Goal: Check status: Check status

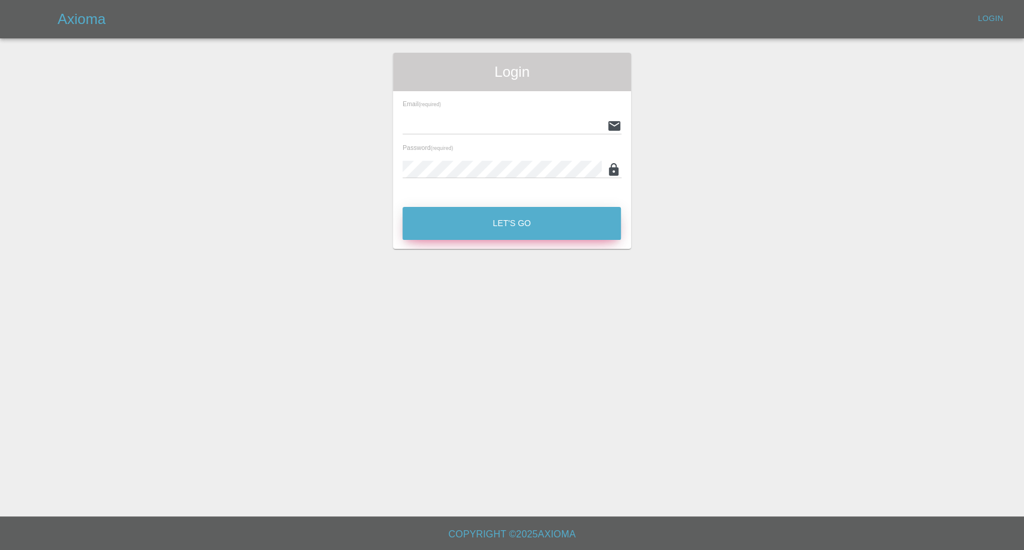
type input "[EMAIL_ADDRESS][DOMAIN_NAME]"
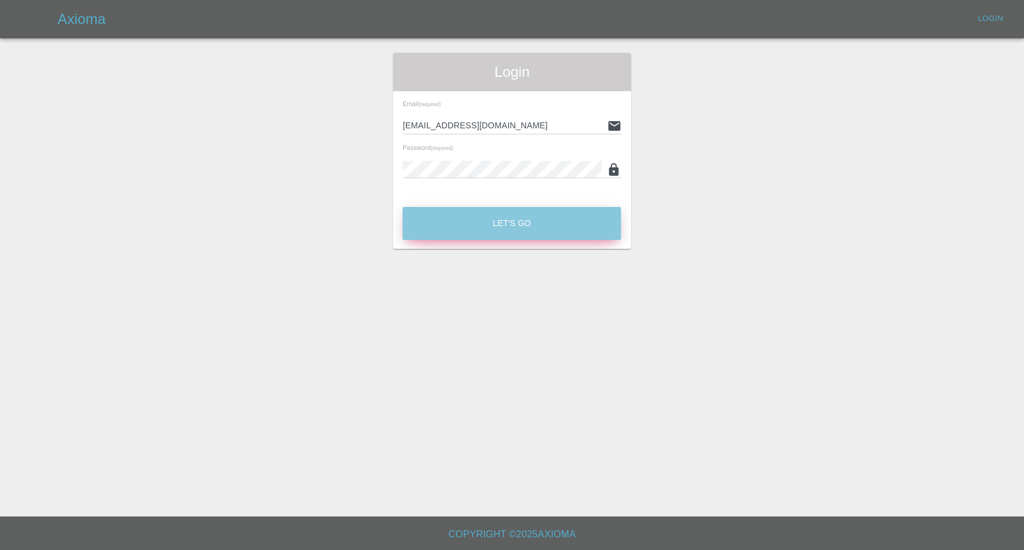
click at [535, 236] on button "Let's Go" at bounding box center [511, 223] width 218 height 33
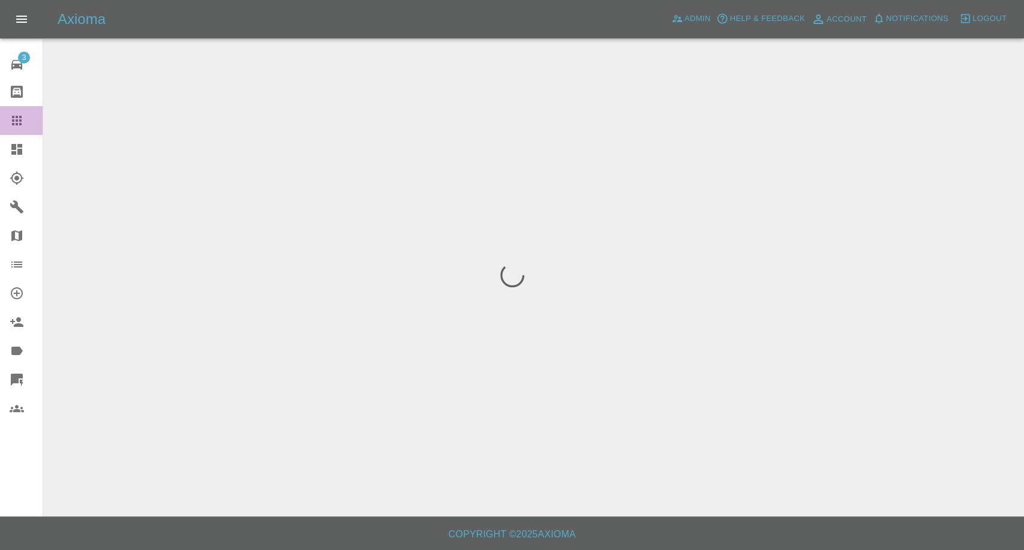
click at [10, 116] on icon at bounding box center [17, 120] width 14 height 14
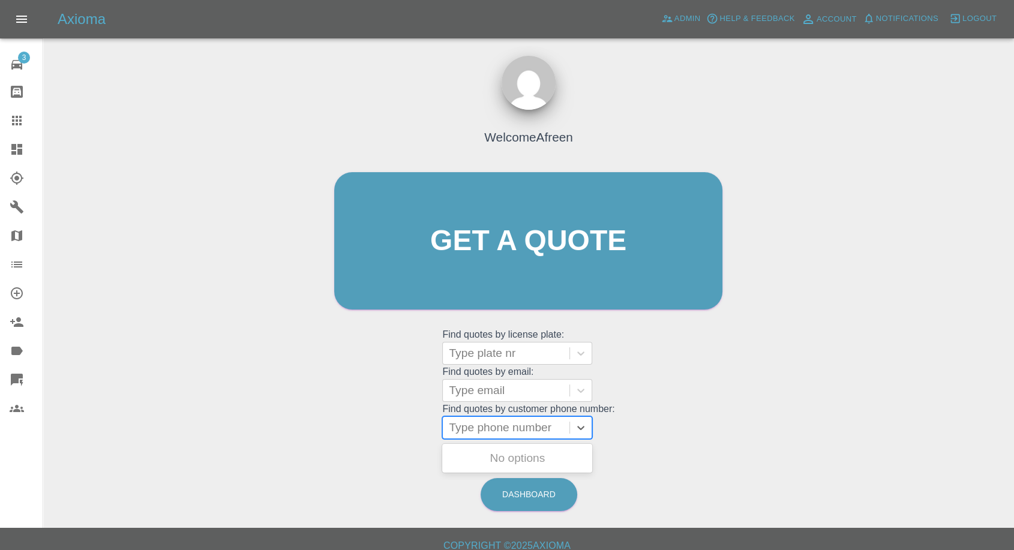
click at [503, 428] on div at bounding box center [506, 427] width 115 height 17
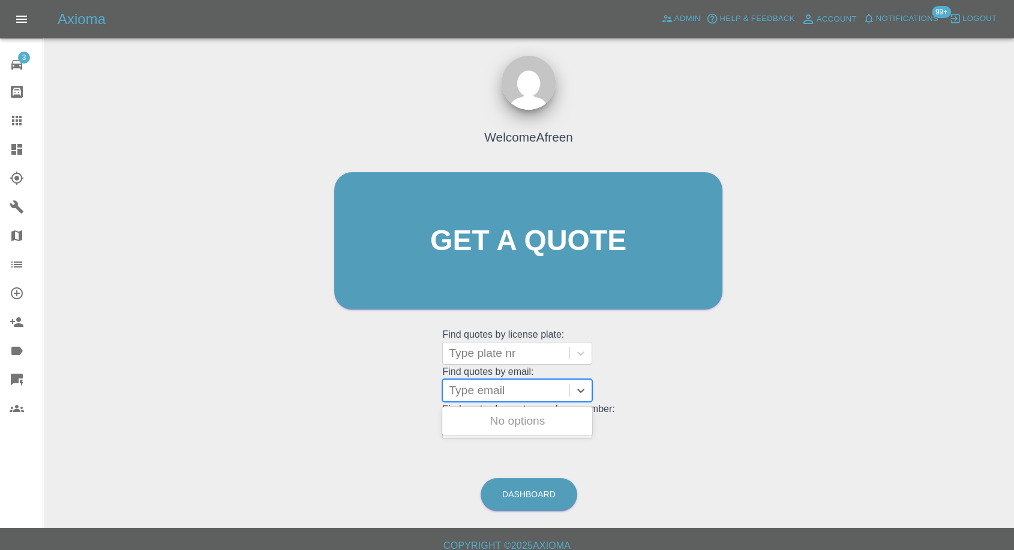
click at [503, 389] on div at bounding box center [506, 390] width 115 height 17
paste input ""[EMAIL_ADDRESS][DOMAIN_NAME]" <undefined>"
drag, startPoint x: 494, startPoint y: 389, endPoint x: 1023, endPoint y: 302, distance: 536.1
click at [1014, 304] on html "Axioma Admin Help & Feedback Account Notifications 99+ Logout 3 Repair home Bod…" at bounding box center [507, 280] width 1014 height 561
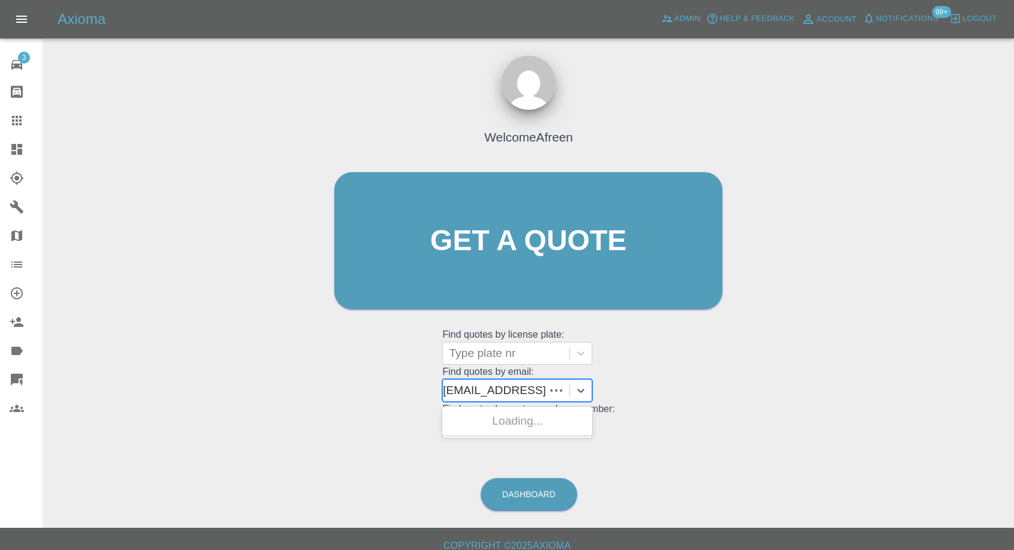
scroll to position [0, 0]
type input "[EMAIL_ADDRESS][DOMAIN_NAME]"
click at [558, 422] on div "WJ15EEF, Awaiting Repair" at bounding box center [517, 428] width 150 height 38
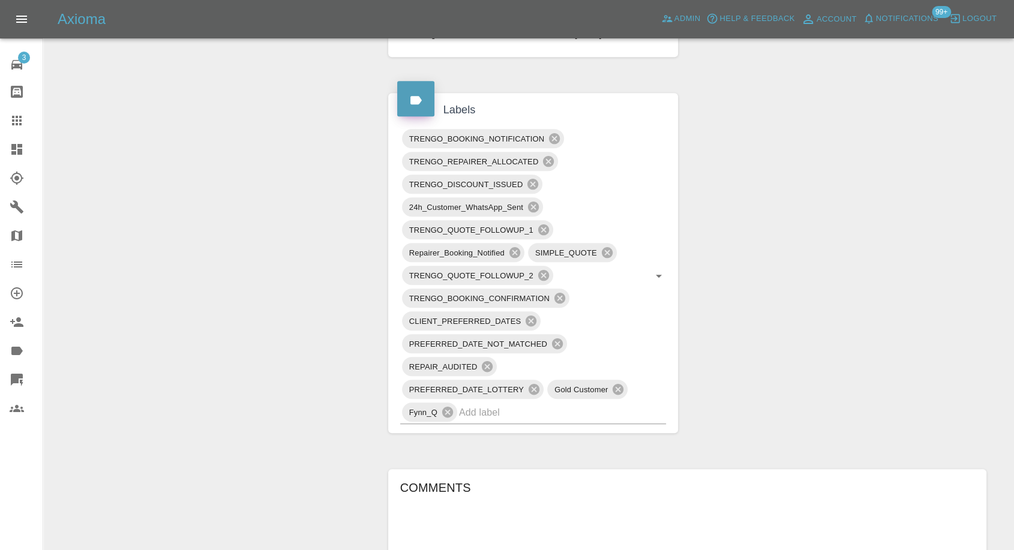
scroll to position [800, 0]
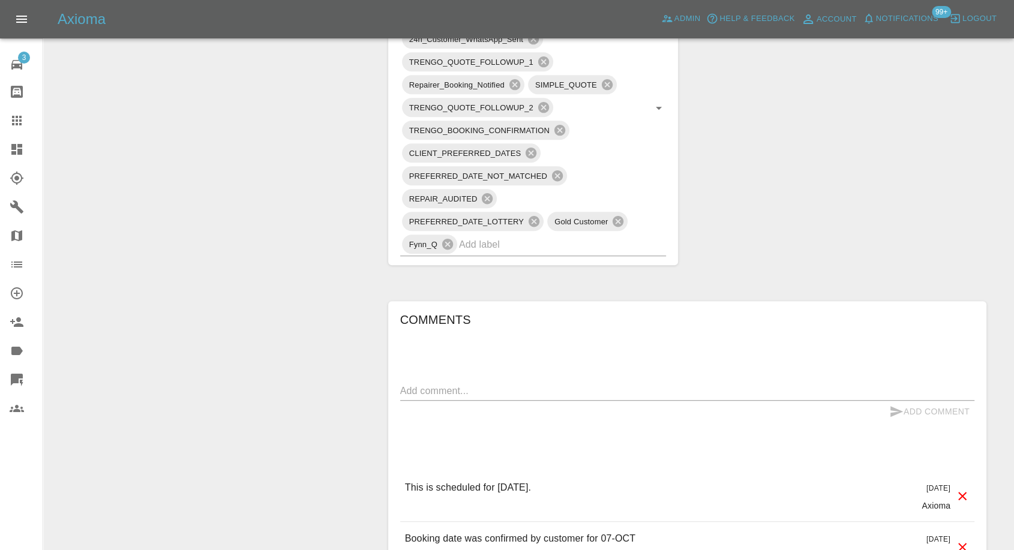
drag, startPoint x: 11, startPoint y: 119, endPoint x: 24, endPoint y: 126, distance: 14.2
click at [11, 119] on icon at bounding box center [17, 120] width 14 height 14
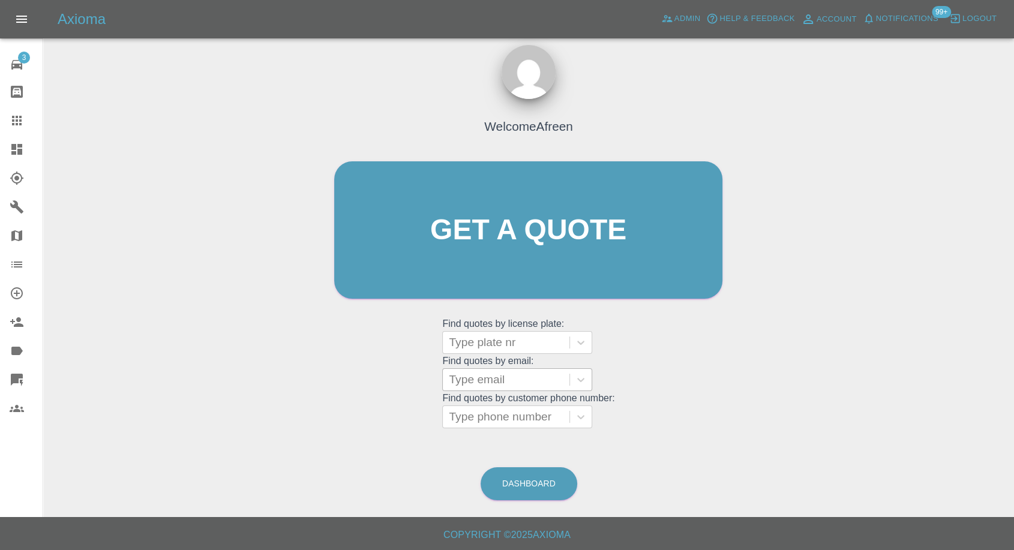
click at [515, 381] on div at bounding box center [506, 379] width 115 height 17
paste input ""[EMAIL_ADDRESS][DOMAIN_NAME]" <undefined>"
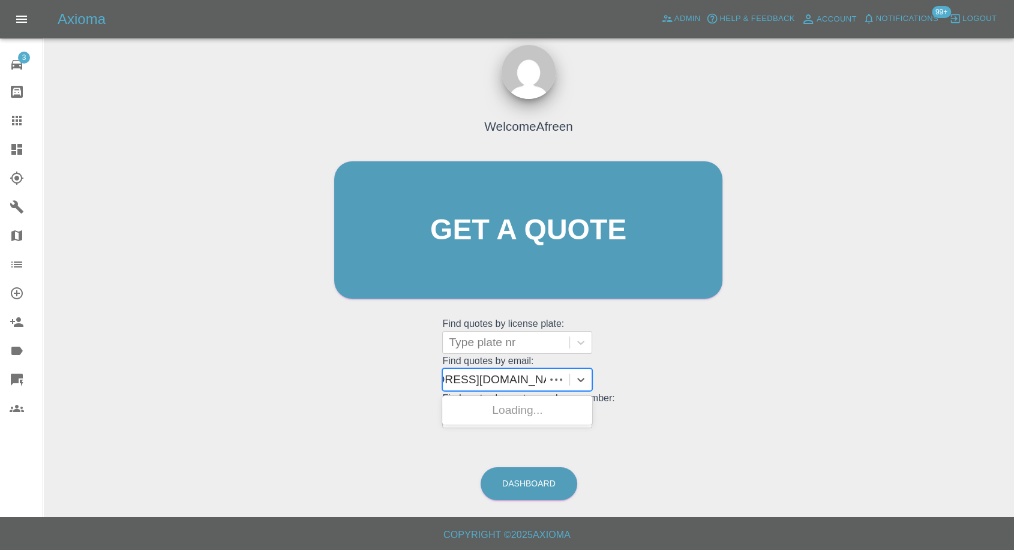
scroll to position [0, 61]
drag, startPoint x: 492, startPoint y: 378, endPoint x: 1023, endPoint y: 165, distance: 572.2
click at [1014, 262] on html "Axioma Admin Help & Feedback Account Notifications 99+ Logout 3 Repair home Bod…" at bounding box center [507, 269] width 1014 height 561
type input "[EMAIL_ADDRESS][DOMAIN_NAME]"
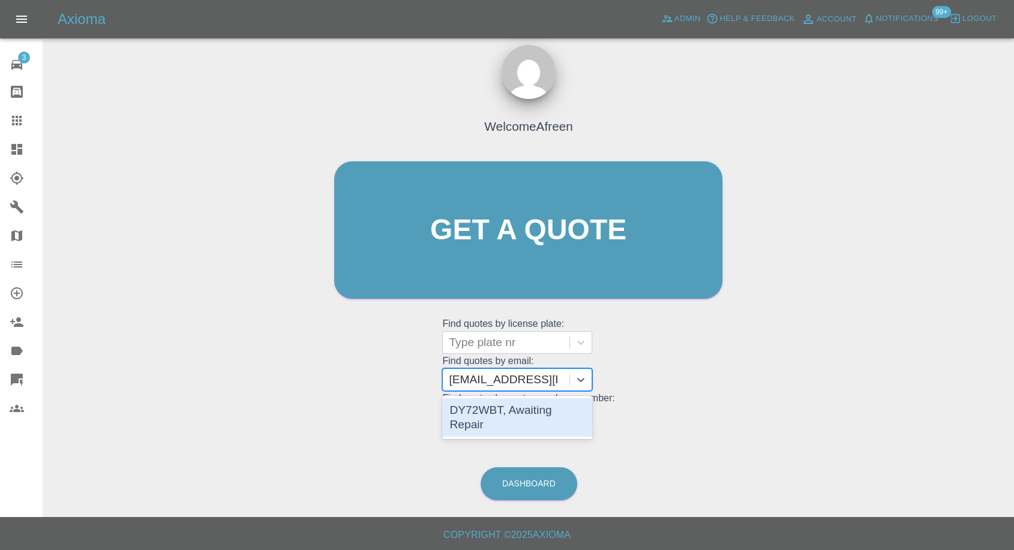
click at [537, 413] on div "DY72WBT, Awaiting Repair" at bounding box center [517, 417] width 150 height 38
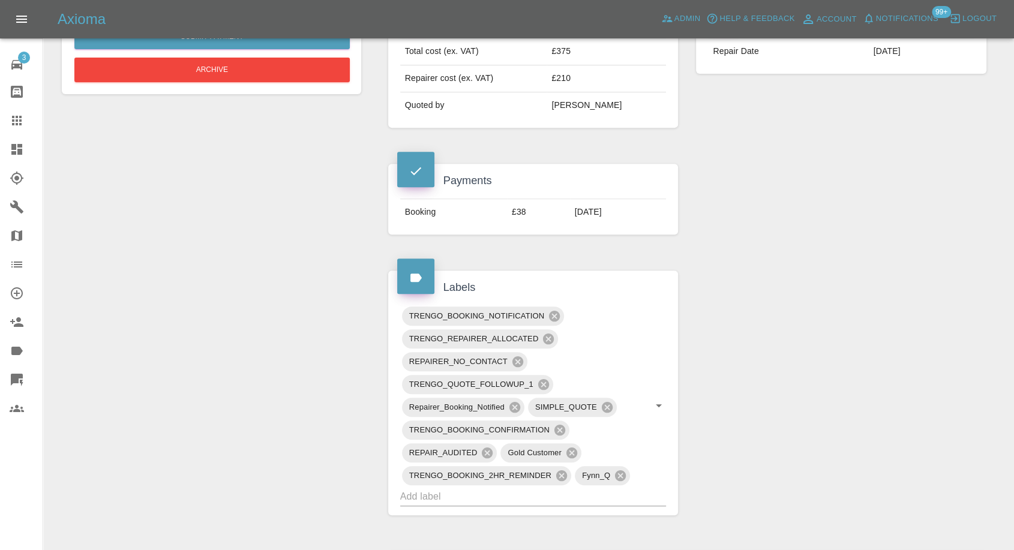
scroll to position [866, 0]
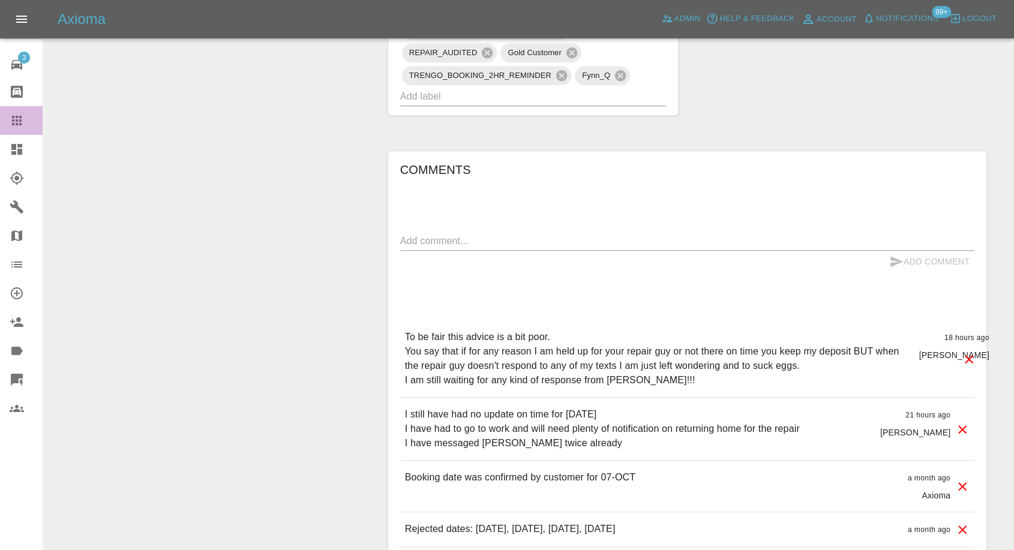
click at [21, 118] on icon at bounding box center [17, 120] width 14 height 14
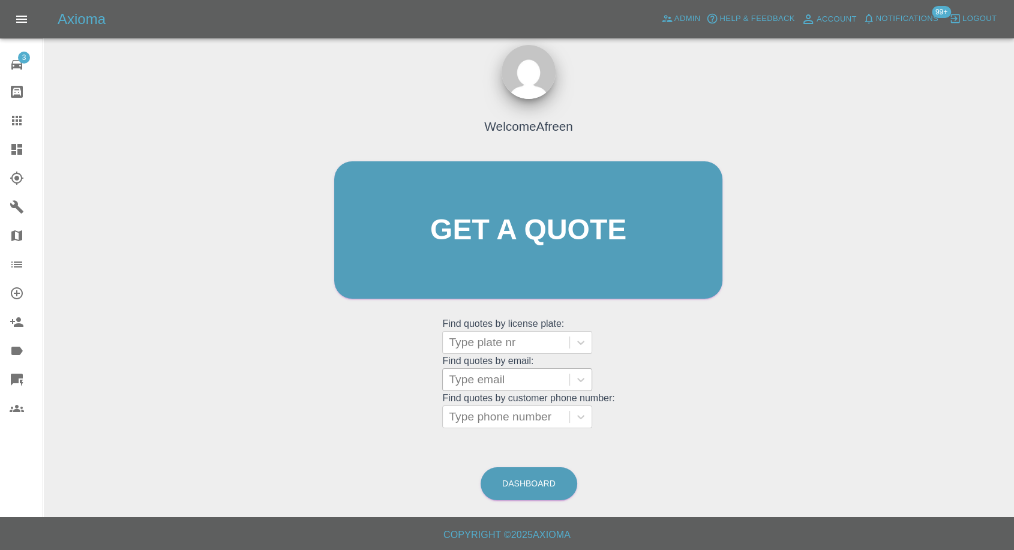
click at [506, 386] on div at bounding box center [506, 379] width 115 height 17
paste input ""[EMAIL_ADDRESS][DOMAIN_NAME]" <undefined>"
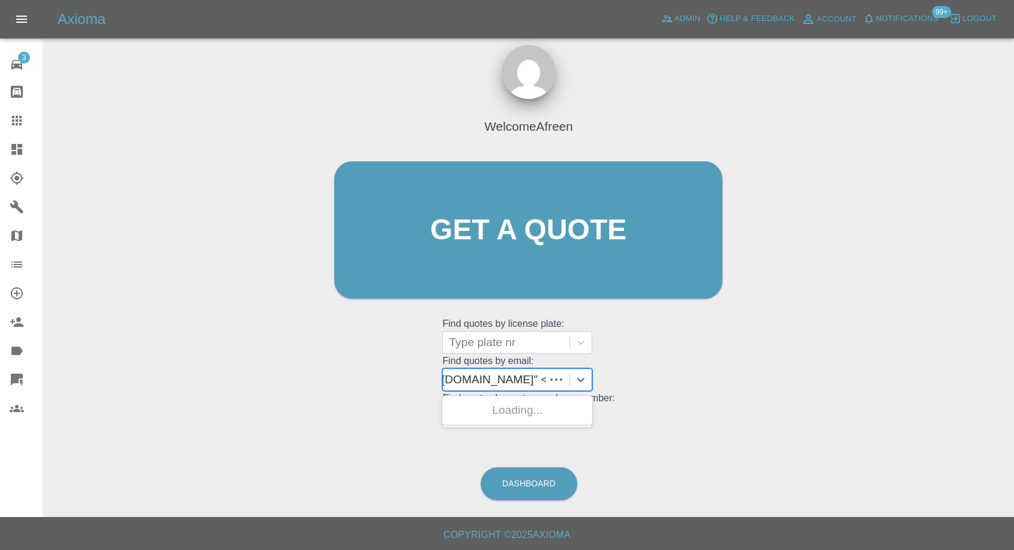
scroll to position [0, 98]
drag, startPoint x: 494, startPoint y: 377, endPoint x: 1023, endPoint y: 139, distance: 579.6
click at [1014, 160] on html "Axioma Admin Help & Feedback Account Notifications 99+ Logout 3 Repair home Bod…" at bounding box center [507, 269] width 1014 height 561
type input "[EMAIL_ADDRESS][DOMAIN_NAME]"
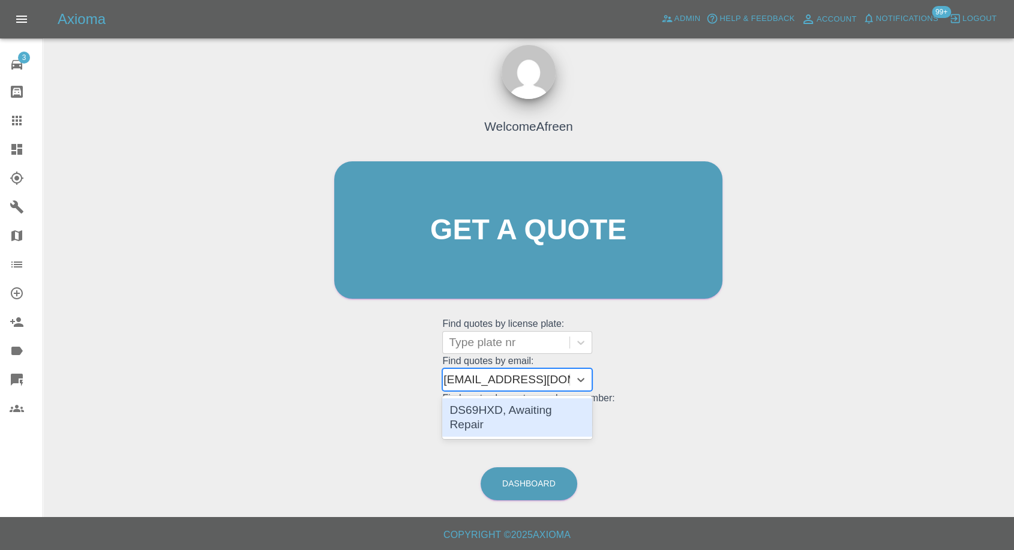
click at [560, 414] on div "DS69HXD, Awaiting Repair" at bounding box center [517, 417] width 150 height 38
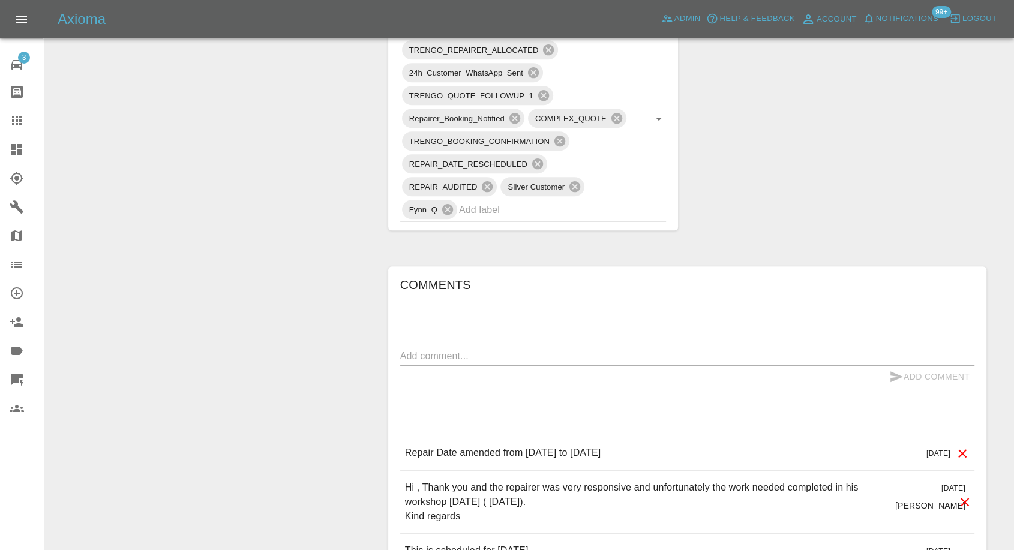
scroll to position [800, 0]
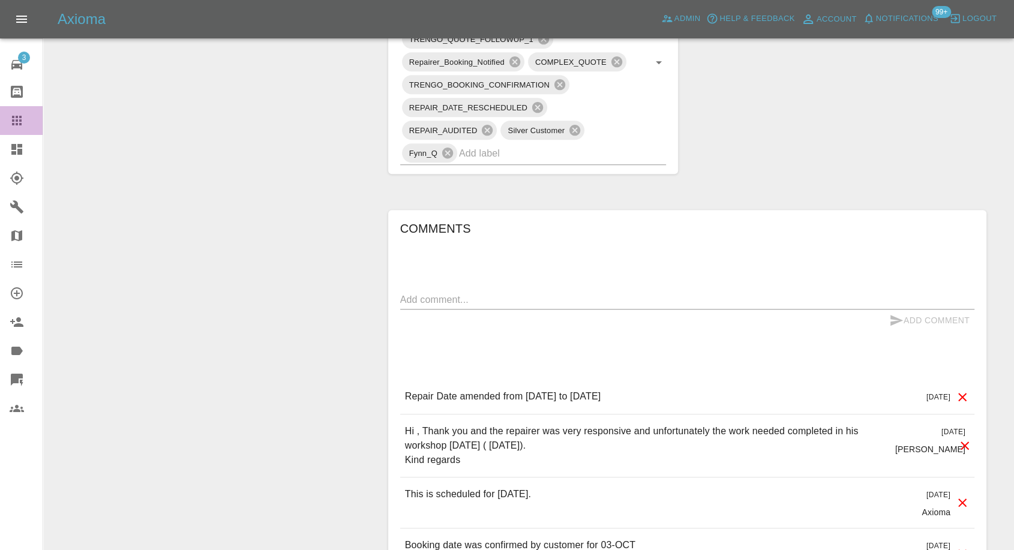
click at [14, 119] on icon at bounding box center [17, 120] width 14 height 14
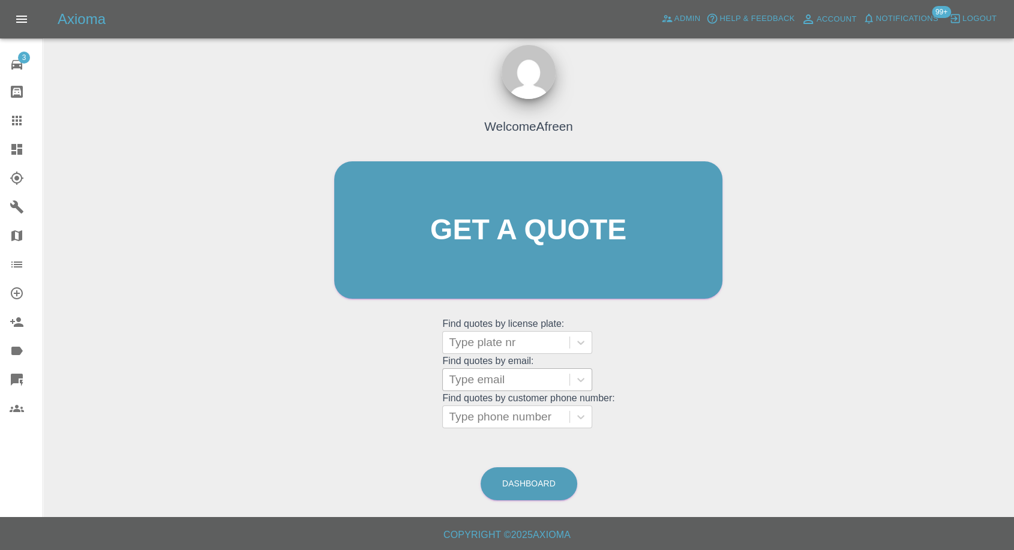
click at [513, 375] on div at bounding box center [506, 379] width 115 height 17
paste input ""[EMAIL_ADDRESS][DOMAIN_NAME]" <undefined>"
drag, startPoint x: 494, startPoint y: 375, endPoint x: 1021, endPoint y: 144, distance: 576.4
click at [1014, 161] on html "Axioma Admin Help & Feedback Account Notifications 99+ Logout 3 Repair home Bod…" at bounding box center [507, 269] width 1014 height 561
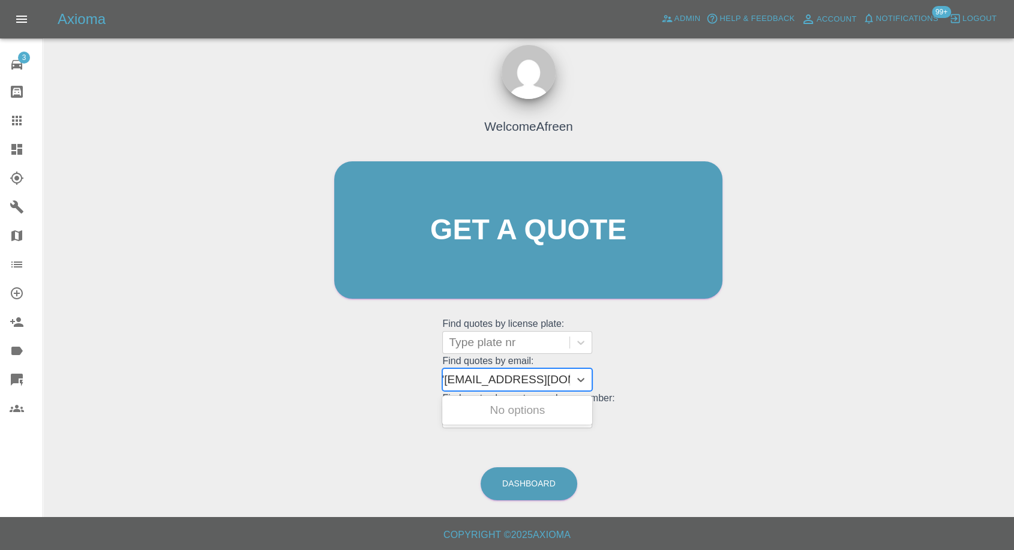
scroll to position [0, 5]
type input "[EMAIL_ADDRESS][DOMAIN_NAME]"
click at [553, 408] on div "R5BXA, Awaiting Repair" at bounding box center [517, 410] width 150 height 24
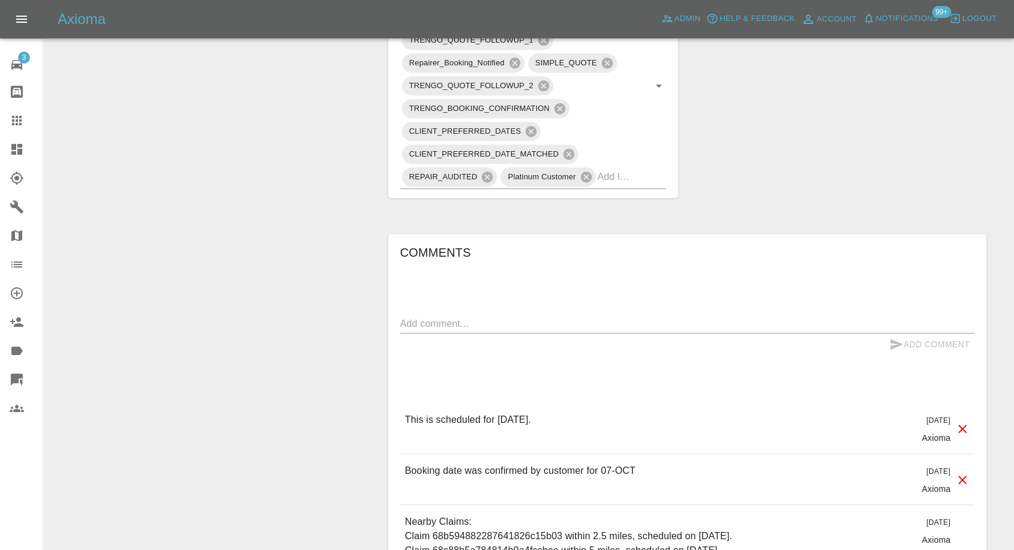
scroll to position [933, 0]
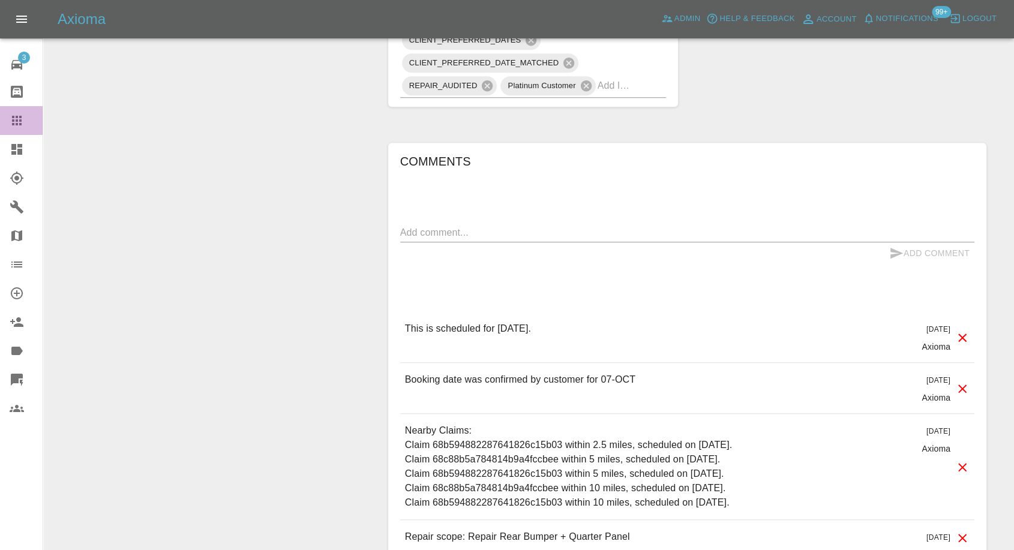
click at [21, 118] on icon at bounding box center [17, 120] width 14 height 14
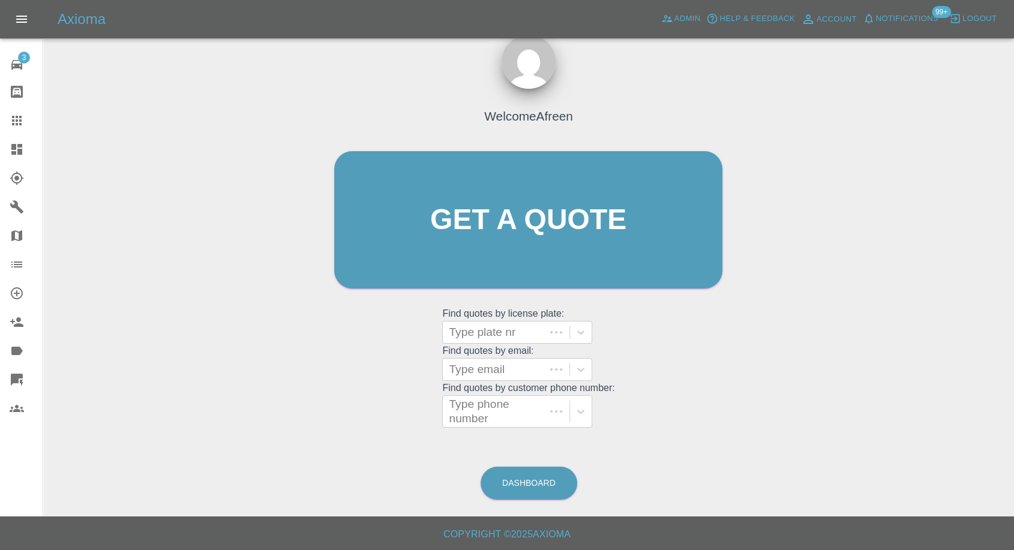
scroll to position [11, 0]
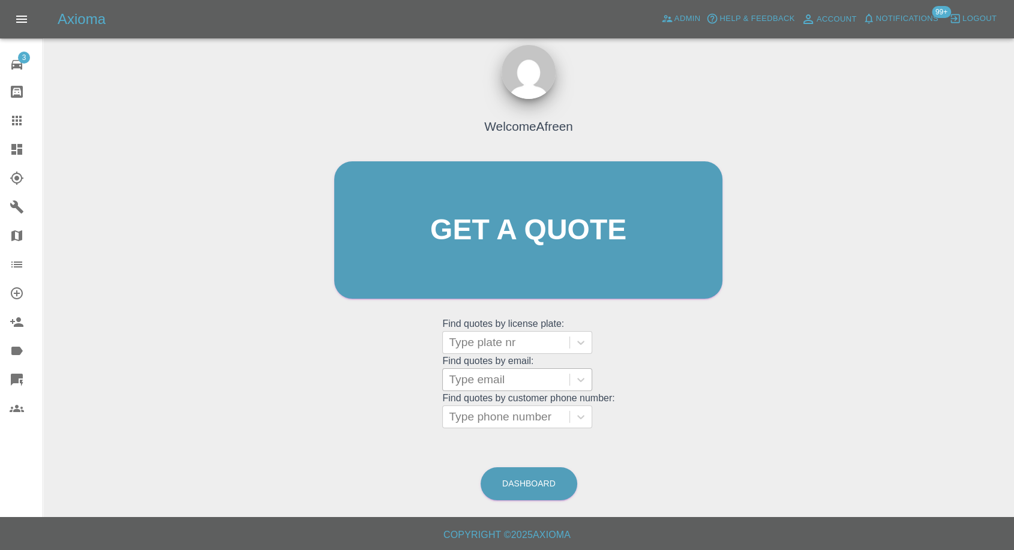
click at [485, 387] on div "Type email" at bounding box center [506, 380] width 127 height 22
paste input ""[EMAIL_ADDRESS][DOMAIN_NAME]" <undefined>"
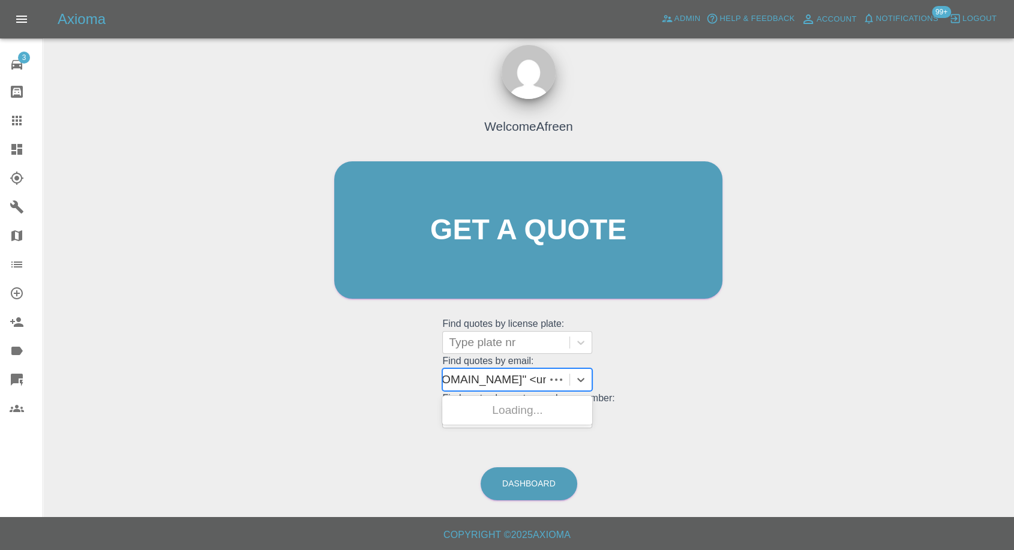
scroll to position [0, 110]
drag, startPoint x: 494, startPoint y: 378, endPoint x: 1023, endPoint y: 164, distance: 570.7
click at [1014, 202] on html "Axioma Admin Help & Feedback Account Notifications 99+ Logout 3 Repair home Bod…" at bounding box center [507, 269] width 1014 height 561
type input "[EMAIL_ADDRESS][DOMAIN_NAME]"
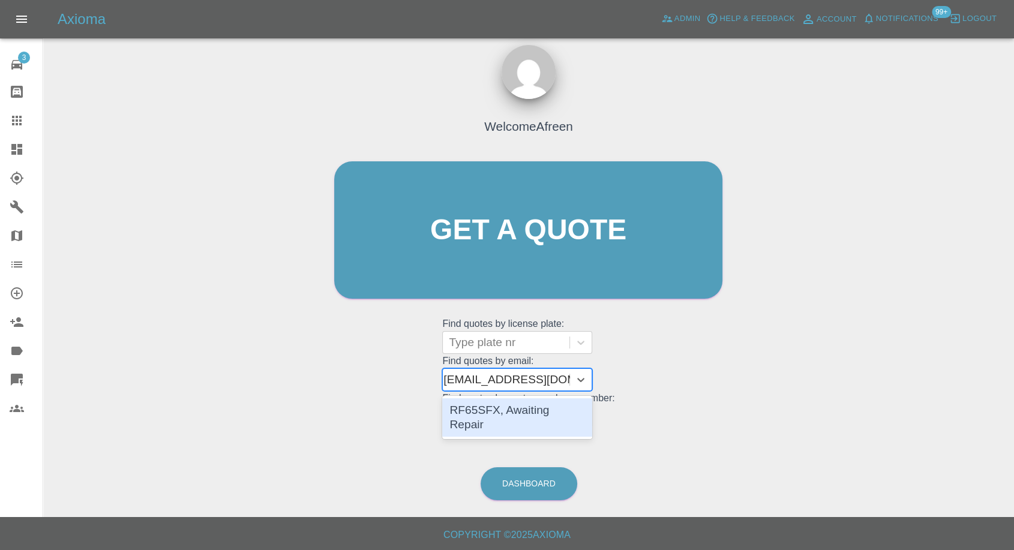
click at [510, 410] on div "RF65SFX, Awaiting Repair" at bounding box center [517, 417] width 150 height 38
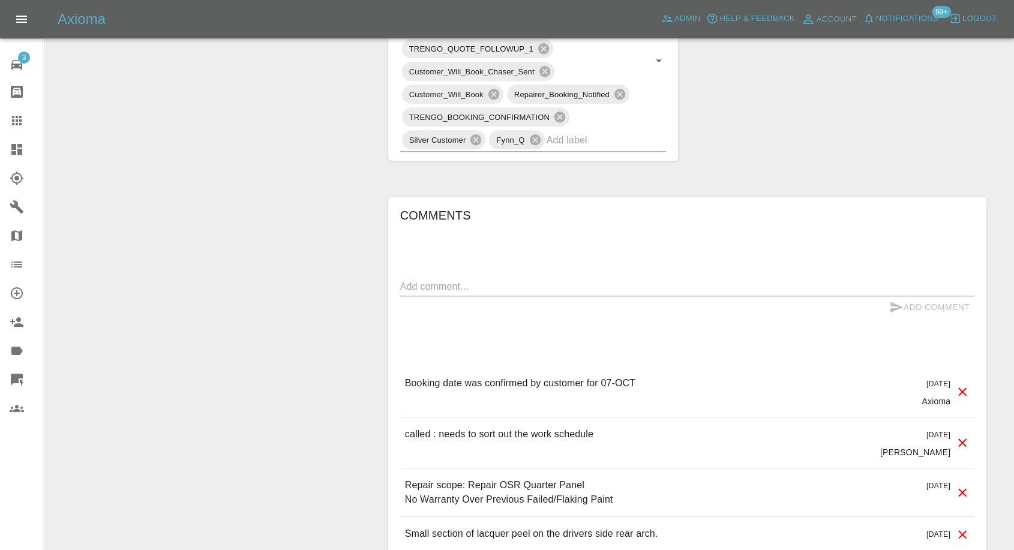
scroll to position [800, 0]
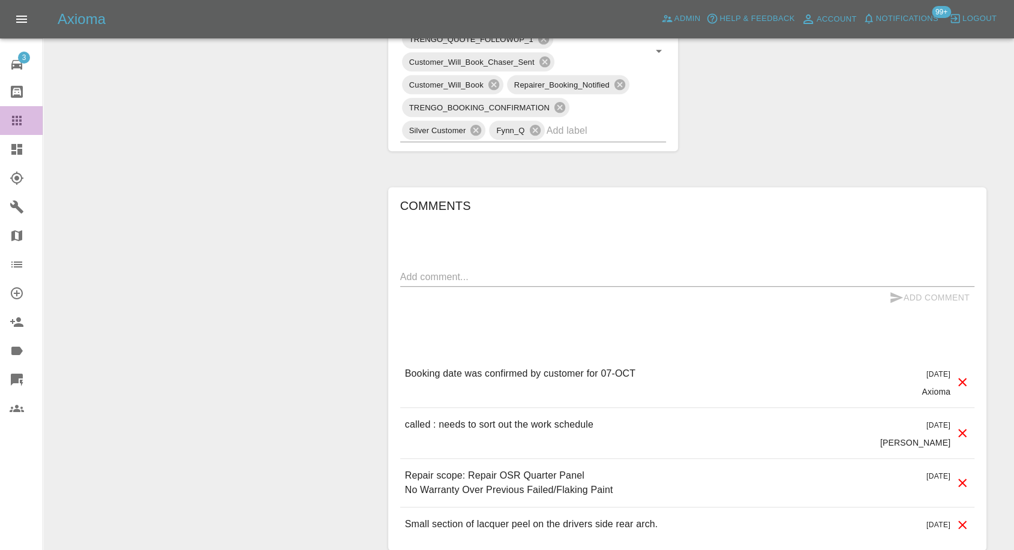
click at [16, 114] on icon at bounding box center [17, 120] width 14 height 14
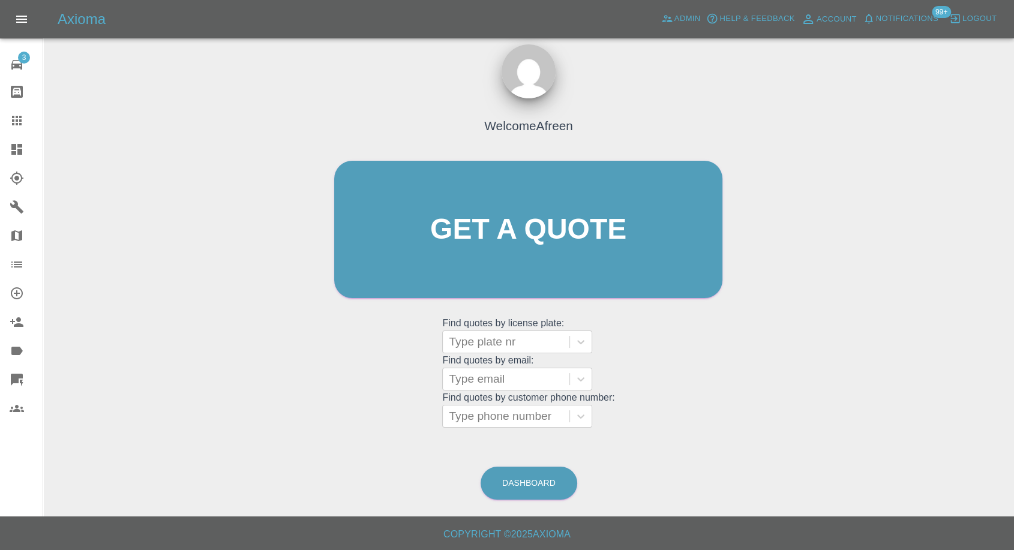
scroll to position [11, 0]
click at [485, 383] on div at bounding box center [506, 379] width 115 height 17
paste input ""[EMAIL_ADDRESS][DOMAIN_NAME]" <undefined>"
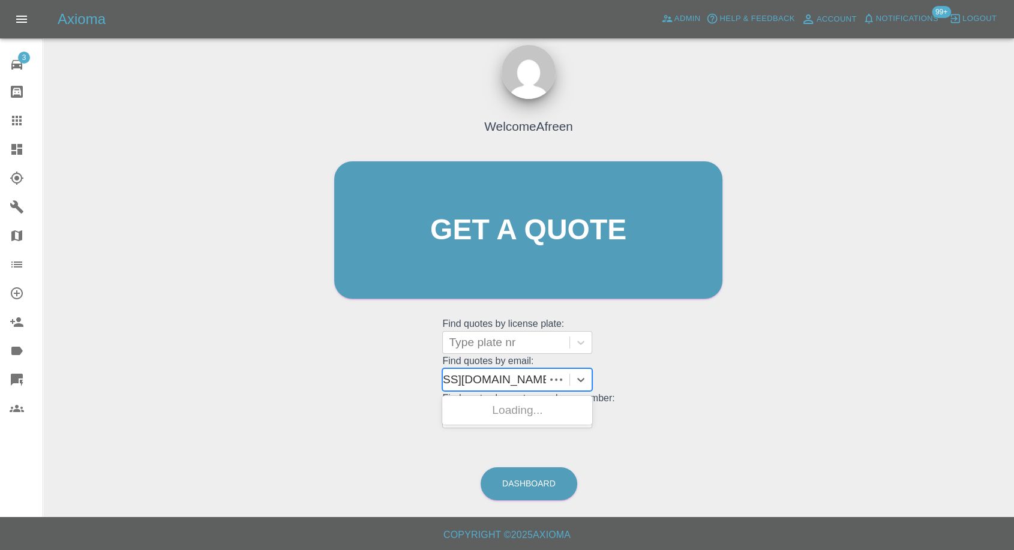
scroll to position [0, 79]
drag, startPoint x: 493, startPoint y: 377, endPoint x: 1023, endPoint y: 253, distance: 543.9
click at [1014, 265] on html "Axioma Admin Help & Feedback Account Notifications 99+ Logout 3 Repair home Bod…" at bounding box center [507, 269] width 1014 height 561
type input "[EMAIL_ADDRESS][DOMAIN_NAME]"
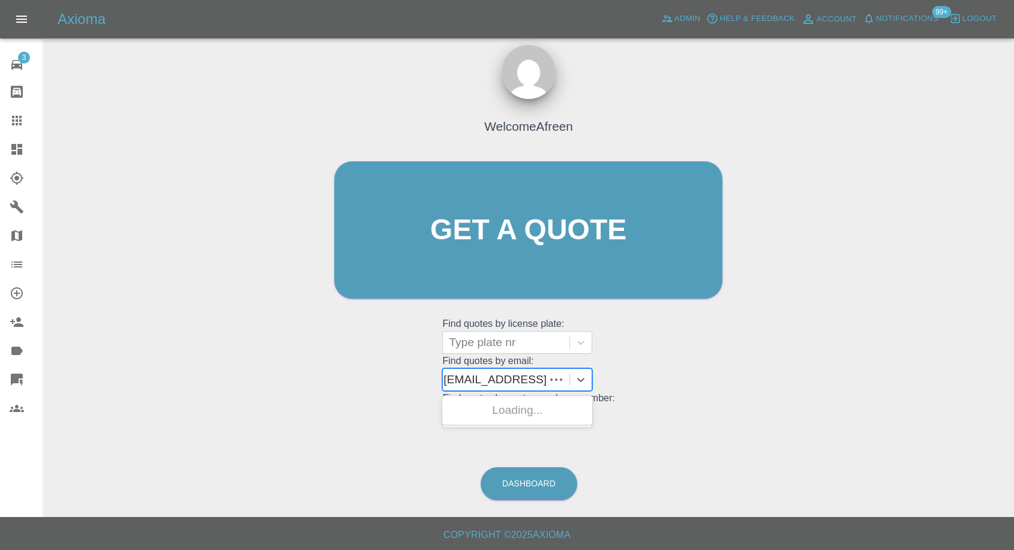
scroll to position [0, 4]
click at [531, 411] on div "RF72 JXD, Awaiting Repair" at bounding box center [517, 417] width 150 height 38
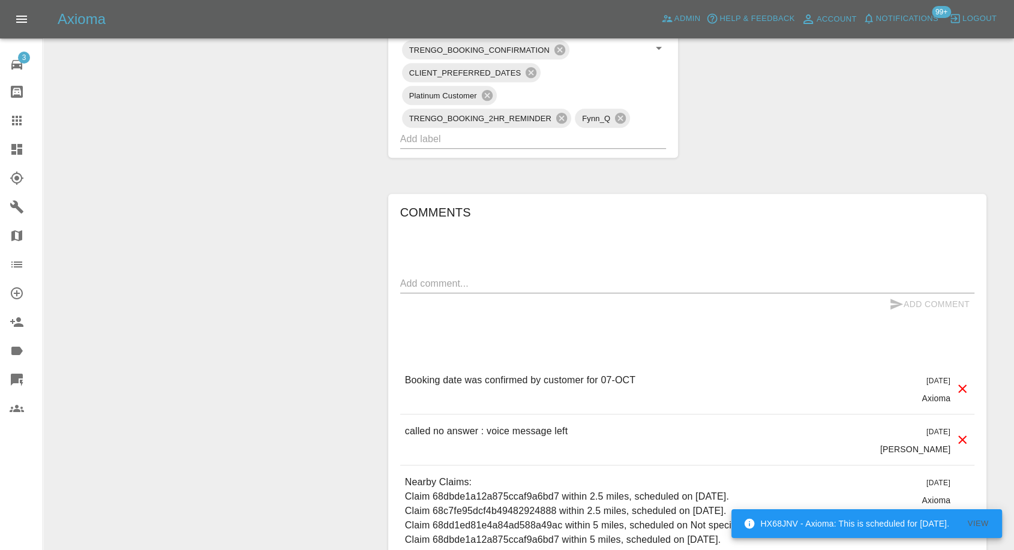
scroll to position [933, 0]
